Goal: Task Accomplishment & Management: Complete application form

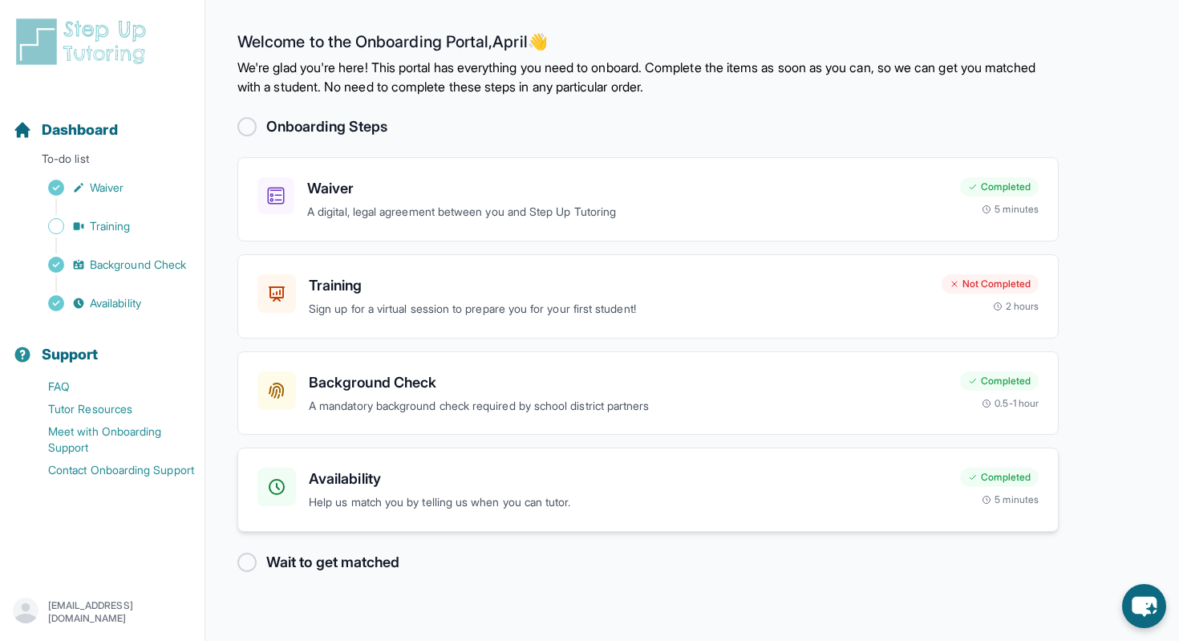
click at [439, 492] on div "Availability Help us match you by telling us when you can tutor." at bounding box center [628, 490] width 638 height 44
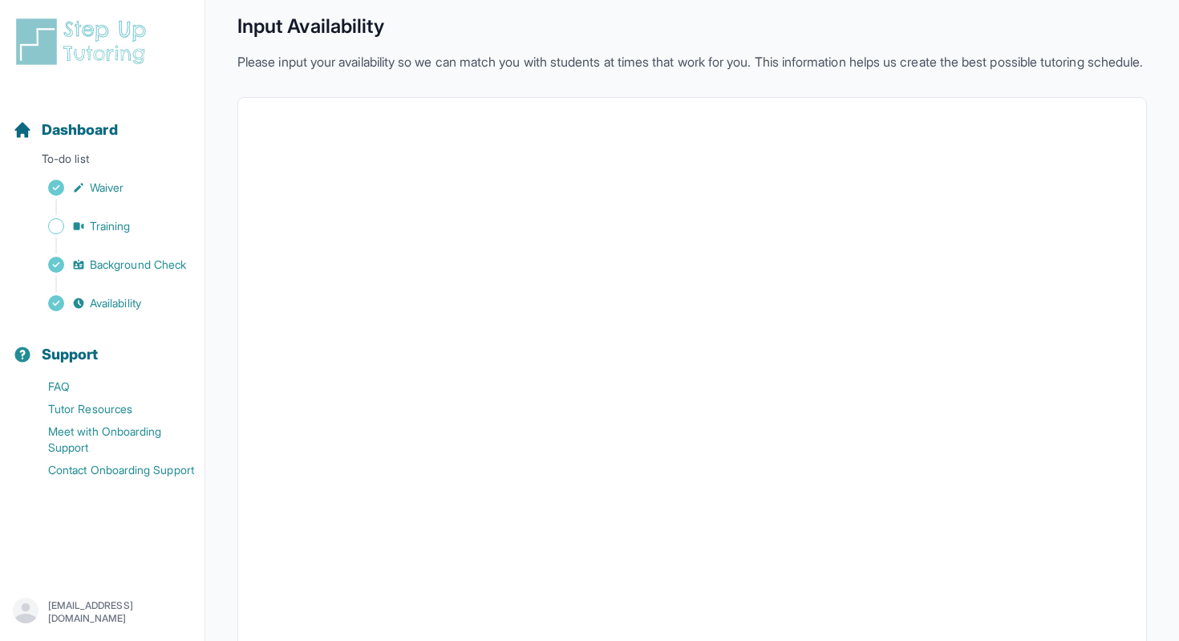
scroll to position [22, 0]
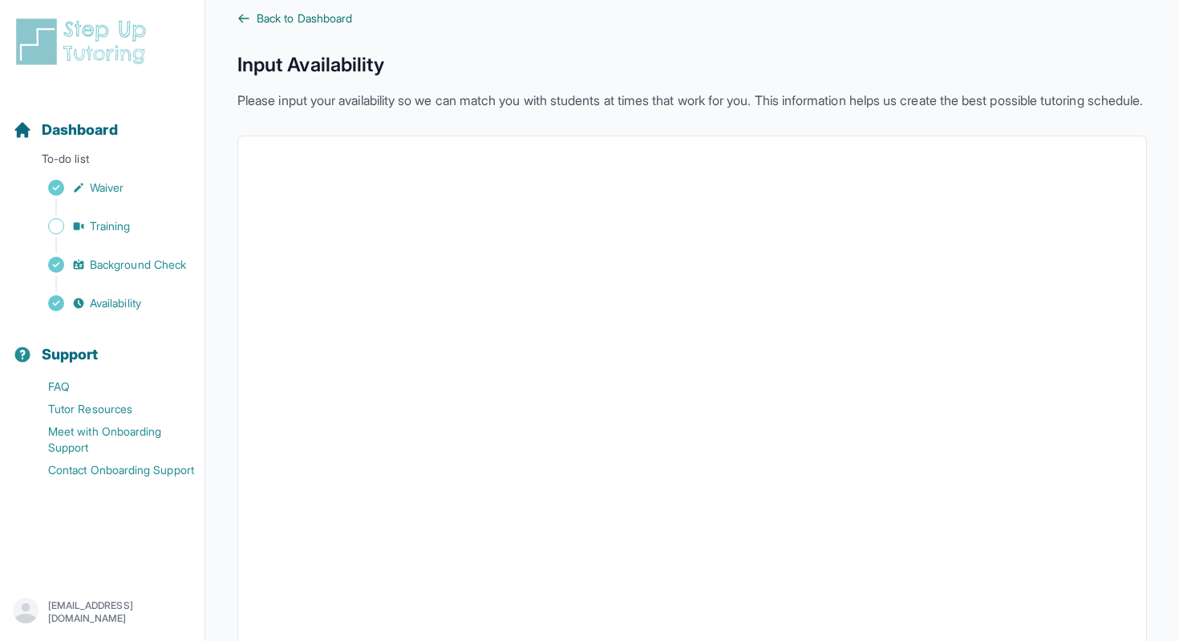
click at [268, 12] on span "Back to Dashboard" at bounding box center [304, 18] width 95 height 16
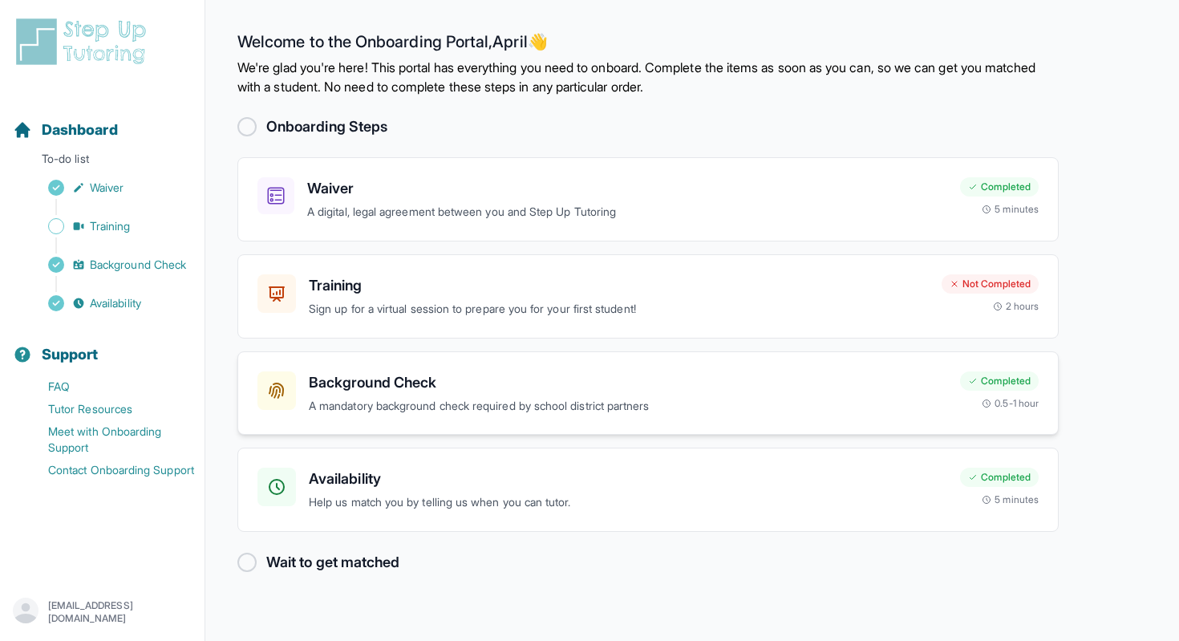
click at [439, 377] on h3 "Background Check" at bounding box center [628, 382] width 638 height 22
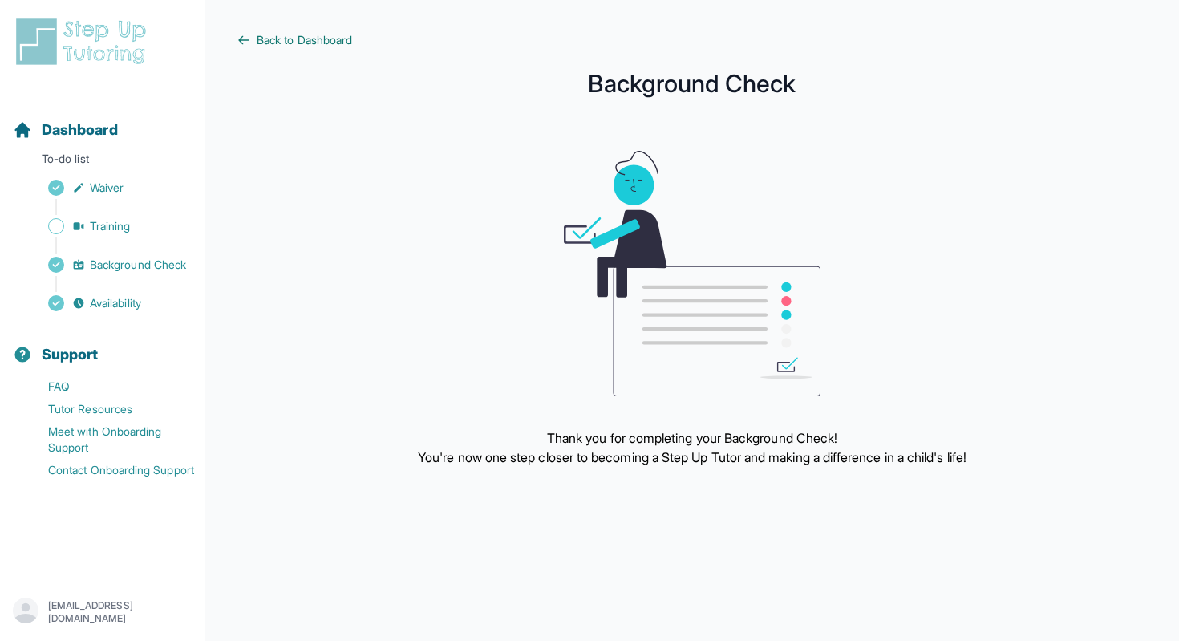
click at [259, 43] on span "Back to Dashboard" at bounding box center [304, 40] width 95 height 16
